Goal: Task Accomplishment & Management: Manage account settings

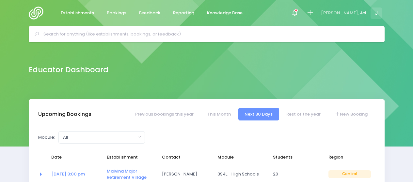
select select "5"
click at [280, 37] on input "text" at bounding box center [209, 34] width 332 height 10
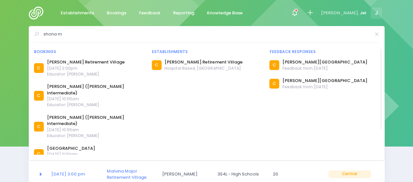
type input "shona m"
click at [65, 69] on span "[DATE] 2:00pm" at bounding box center [86, 69] width 78 height 6
drag, startPoint x: 64, startPoint y: 62, endPoint x: 105, endPoint y: 51, distance: 42.8
click at [64, 62] on link "[PERSON_NAME] Retirement Village" at bounding box center [86, 62] width 78 height 7
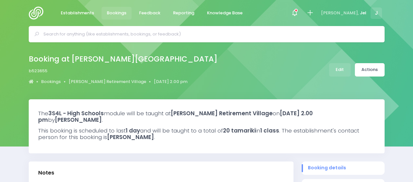
select select "5"
click at [343, 72] on link "Edit" at bounding box center [340, 69] width 22 height 13
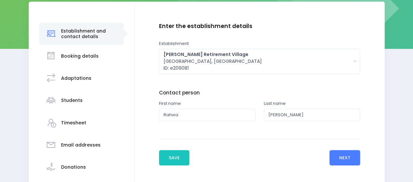
click at [350, 158] on button "Next" at bounding box center [344, 158] width 31 height 16
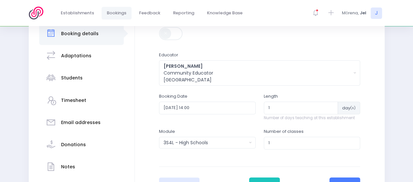
scroll to position [131, 0]
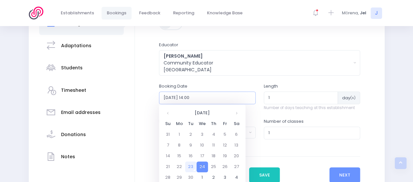
click at [197, 98] on input "2025-09-24 14:00" at bounding box center [207, 98] width 97 height 12
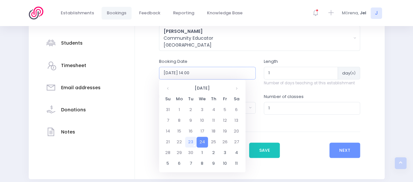
scroll to position [181, 0]
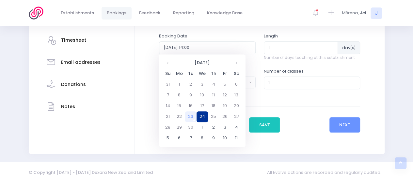
click at [203, 114] on td "24" at bounding box center [202, 117] width 11 height 11
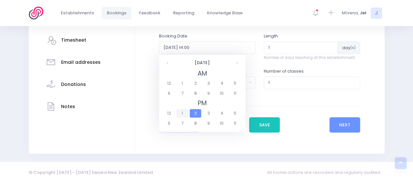
click at [186, 114] on span "1" at bounding box center [181, 113] width 11 height 8
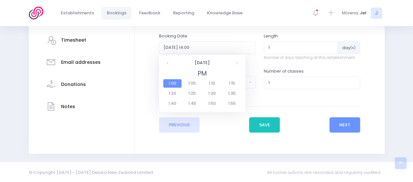
click at [176, 82] on span "1:00" at bounding box center [172, 83] width 18 height 8
type input "2025-09-24 13:00"
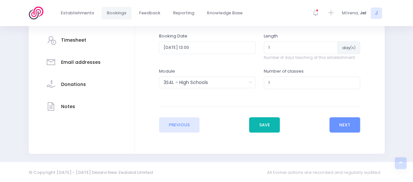
click at [269, 125] on button "Save" at bounding box center [264, 126] width 31 height 16
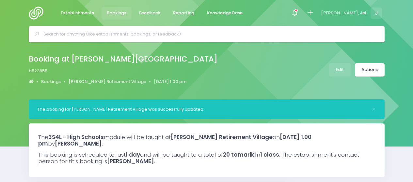
select select "5"
